Goal: Transaction & Acquisition: Purchase product/service

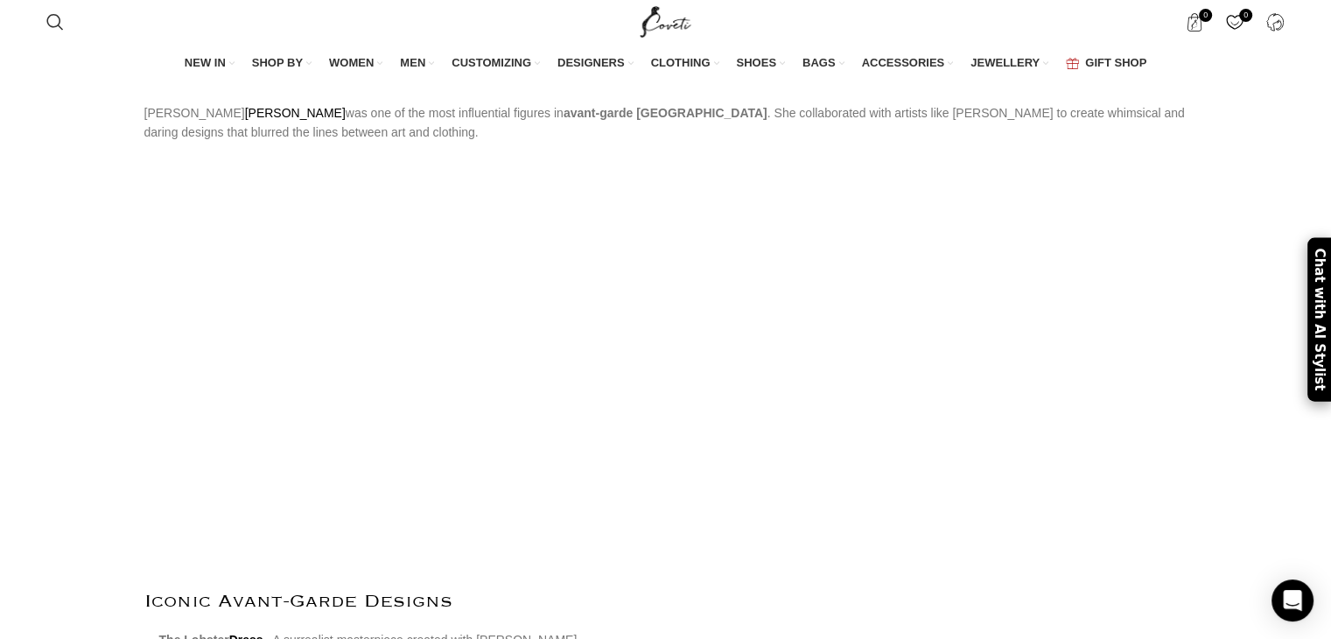
scroll to position [2092, 0]
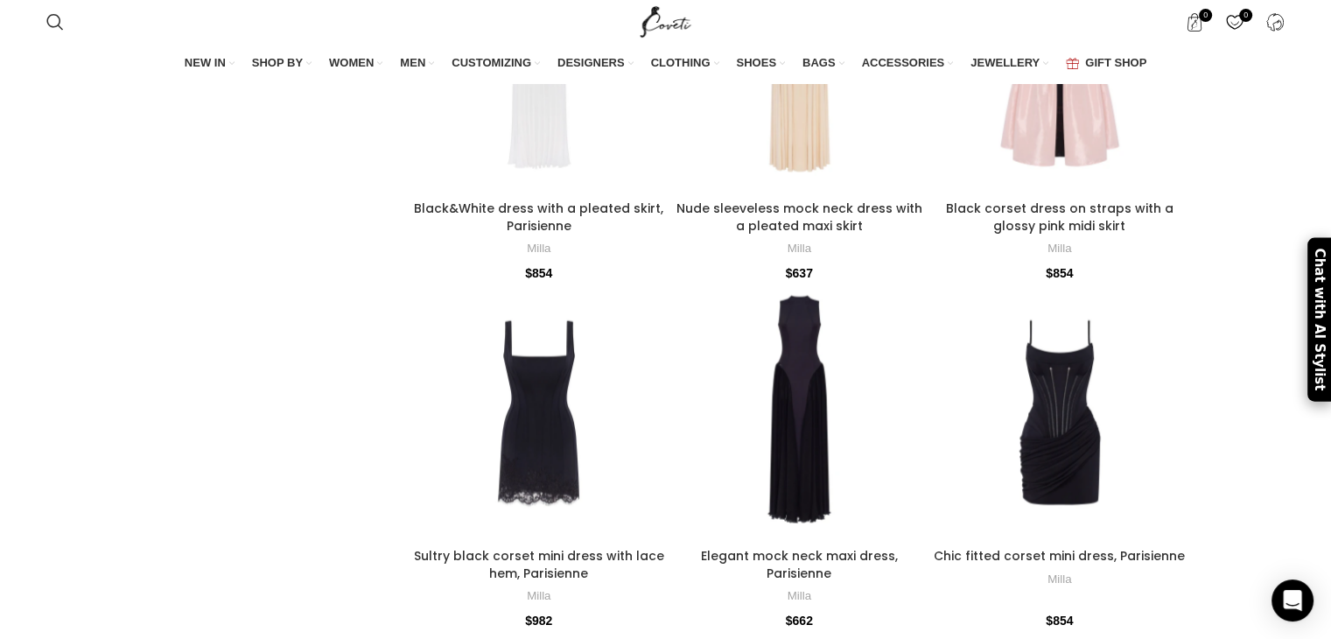
scroll to position [4100, 0]
